Goal: Find specific page/section: Find specific page/section

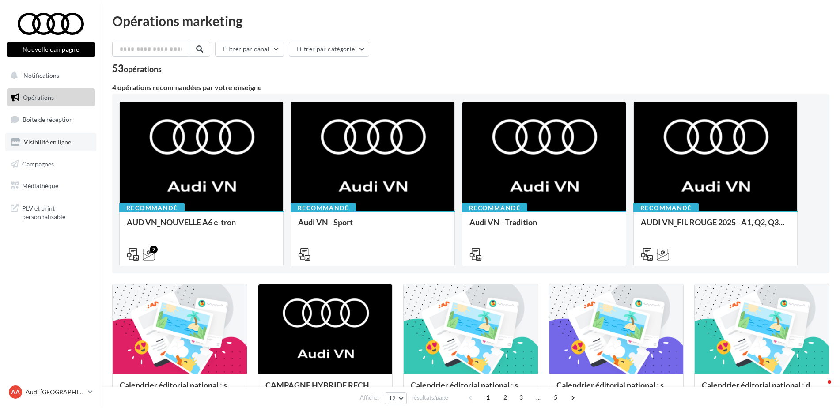
click at [56, 141] on span "Visibilité en ligne" at bounding box center [47, 142] width 47 height 8
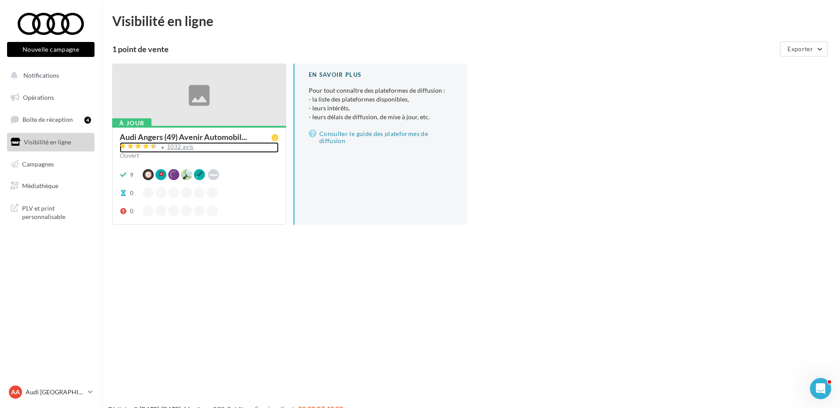
click at [178, 149] on div "1032 avis" at bounding box center [180, 147] width 27 height 6
